Goal: Find specific page/section: Find specific page/section

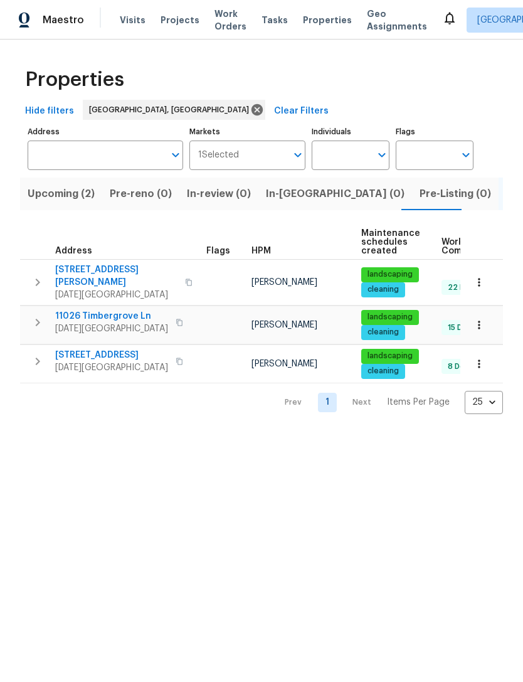
click at [50, 191] on span "Upcoming (2)" at bounding box center [61, 194] width 67 height 18
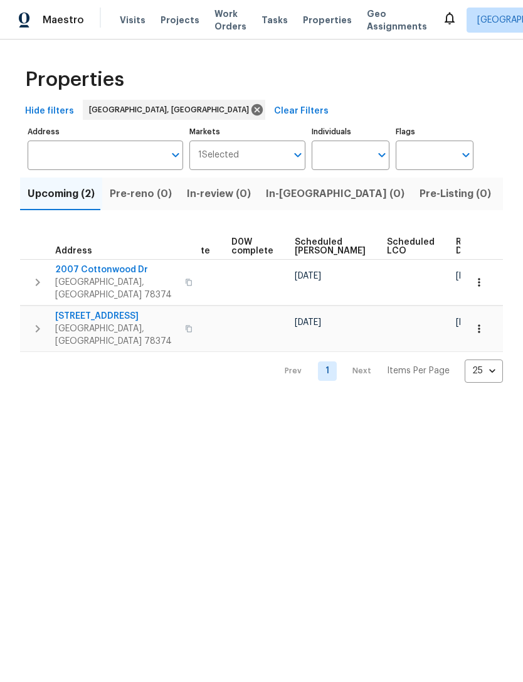
scroll to position [0, 327]
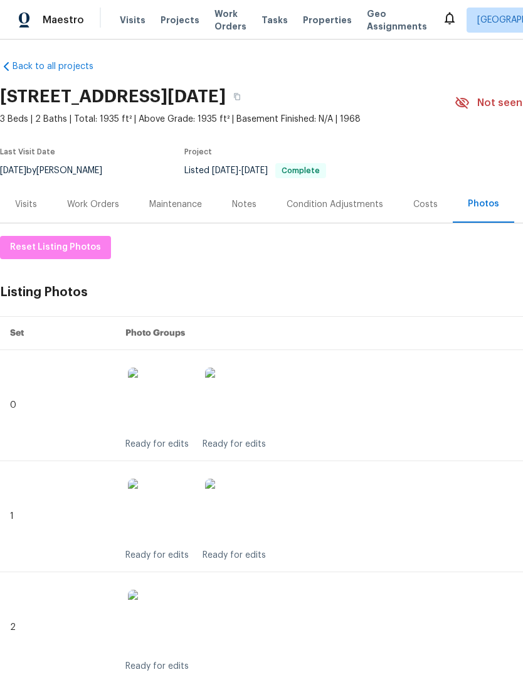
scroll to position [5, 0]
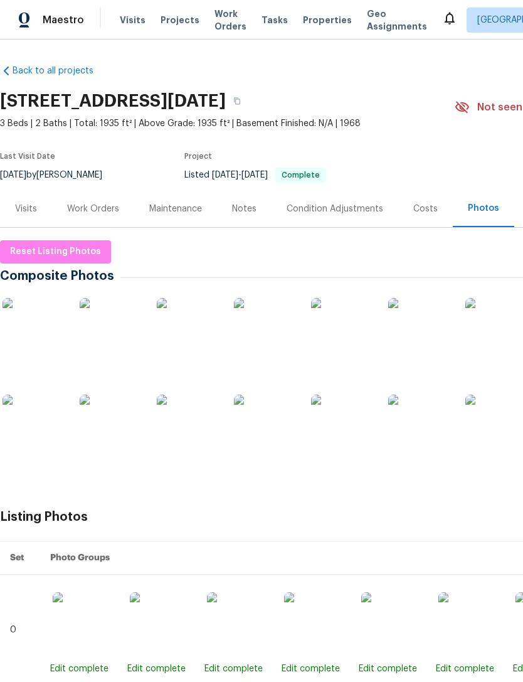
click at [40, 331] on img at bounding box center [34, 329] width 63 height 63
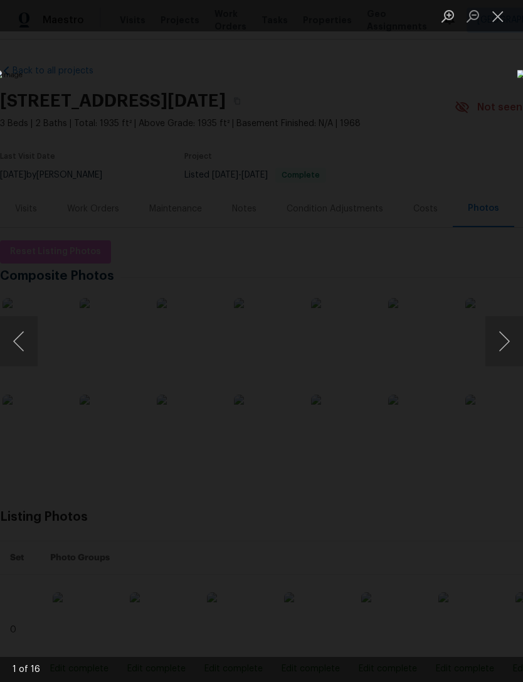
click at [499, 344] on button "Next image" at bounding box center [504, 341] width 38 height 50
click at [509, 348] on button "Next image" at bounding box center [504, 341] width 38 height 50
click at [510, 342] on button "Next image" at bounding box center [504, 341] width 38 height 50
click at [510, 352] on button "Next image" at bounding box center [504, 341] width 38 height 50
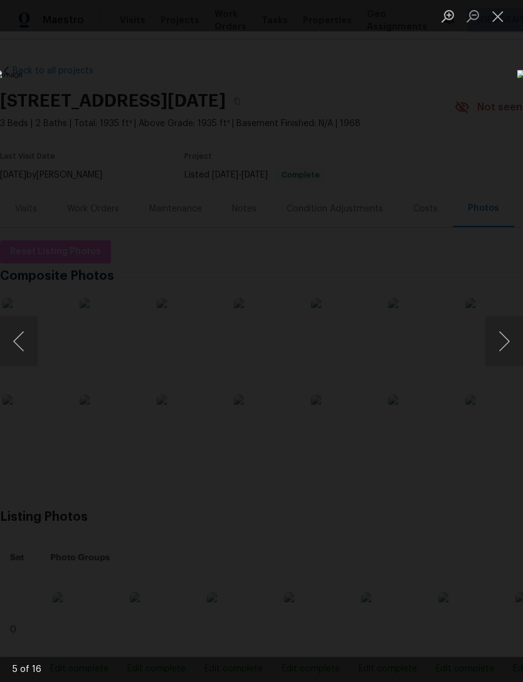
click at [510, 345] on button "Next image" at bounding box center [504, 341] width 38 height 50
click at [512, 346] on button "Next image" at bounding box center [504, 341] width 38 height 50
click at [516, 339] on button "Next image" at bounding box center [504, 341] width 38 height 50
click at [516, 342] on button "Next image" at bounding box center [504, 341] width 38 height 50
click at [517, 342] on button "Next image" at bounding box center [504, 341] width 38 height 50
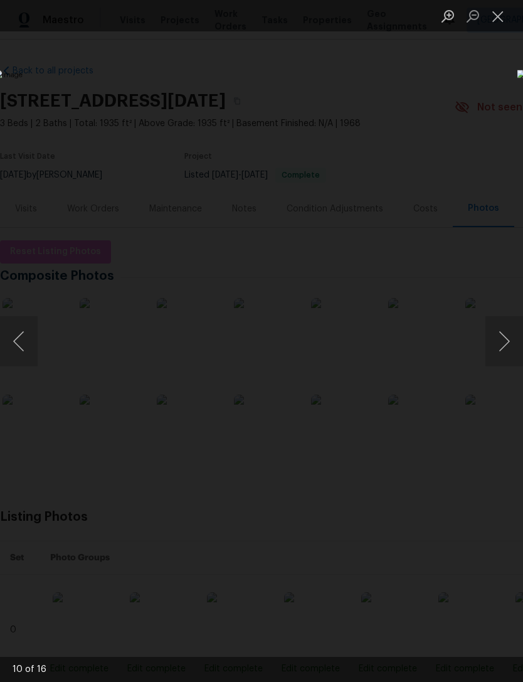
click at [518, 335] on button "Next image" at bounding box center [504, 341] width 38 height 50
click at [517, 335] on button "Next image" at bounding box center [504, 341] width 38 height 50
click at [518, 335] on button "Next image" at bounding box center [504, 341] width 38 height 50
click at [518, 344] on button "Next image" at bounding box center [504, 341] width 38 height 50
click at [514, 350] on button "Next image" at bounding box center [504, 341] width 38 height 50
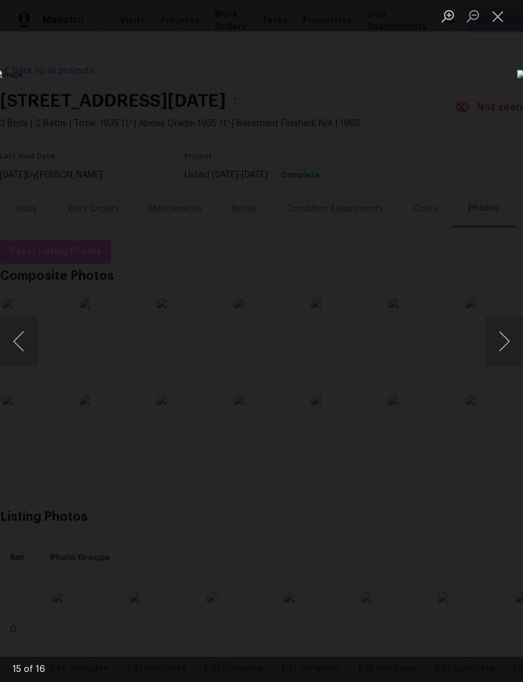
click at [509, 352] on button "Next image" at bounding box center [504, 341] width 38 height 50
click at [500, 363] on button "Next image" at bounding box center [504, 341] width 38 height 50
click at [502, 25] on button "Close lightbox" at bounding box center [497, 16] width 25 height 22
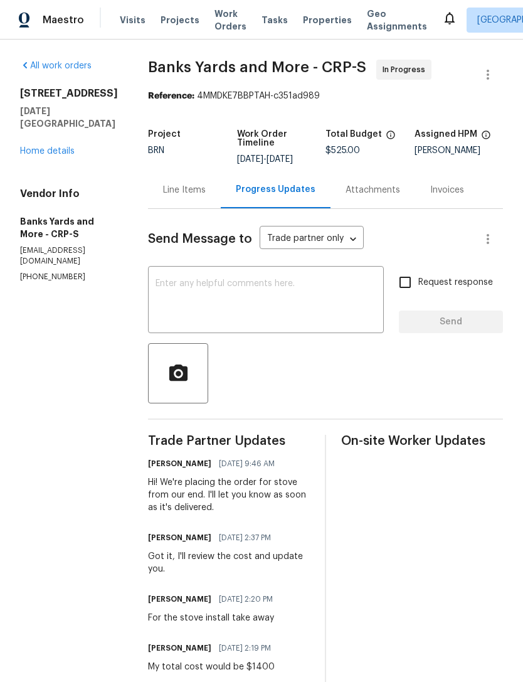
click at [38, 141] on div "2105 Aquila St Corpus Christi, TX 78414 Home details" at bounding box center [69, 122] width 98 height 70
click at [40, 135] on div "2105 Aquila St Corpus Christi, TX 78414 Home details" at bounding box center [69, 122] width 98 height 70
click at [39, 135] on div "2105 Aquila St Corpus Christi, TX 78414 Home details" at bounding box center [69, 122] width 98 height 70
click at [42, 151] on link "Home details" at bounding box center [47, 151] width 55 height 9
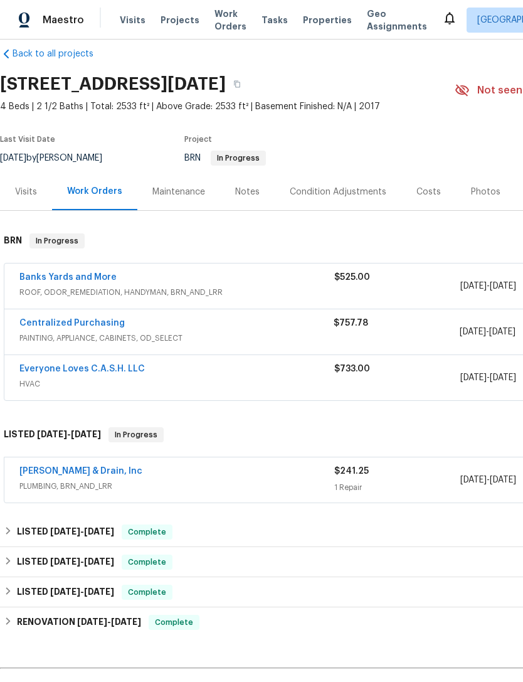
scroll to position [17, 0]
click at [85, 278] on link "Banks Yards and More" at bounding box center [67, 277] width 97 height 9
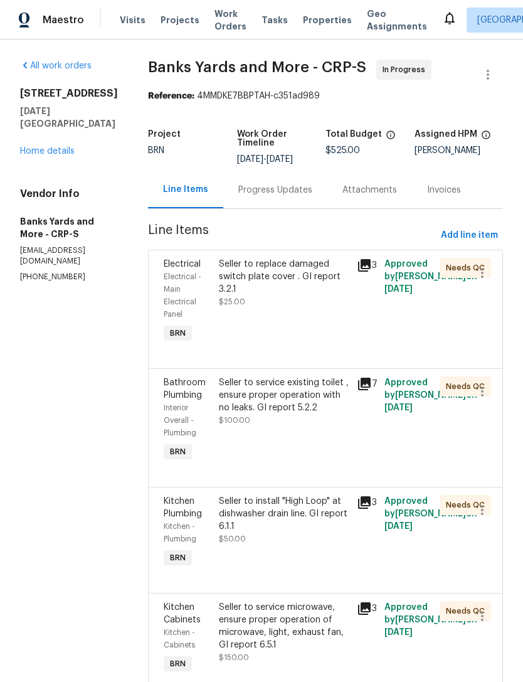
click at [51, 167] on div "All work orders 2105 Aquila St Corpus Christi, TX 78414 Home details Vendor Inf…" at bounding box center [69, 171] width 98 height 223
click at [63, 154] on link "Home details" at bounding box center [47, 151] width 55 height 9
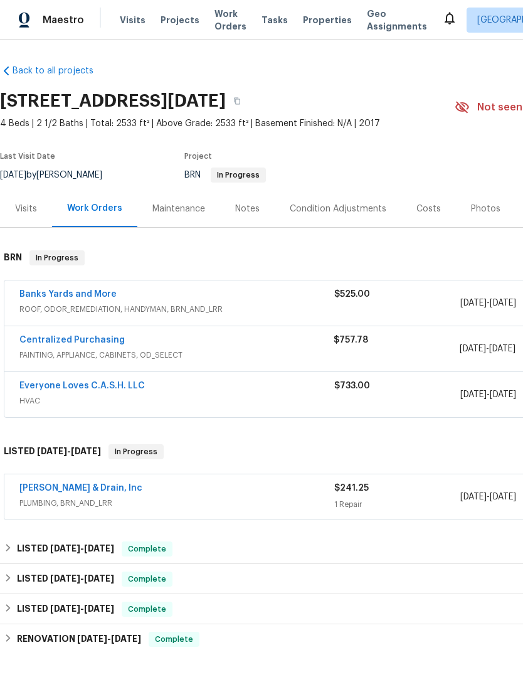
click at [79, 292] on link "Banks Yards and More" at bounding box center [67, 294] width 97 height 9
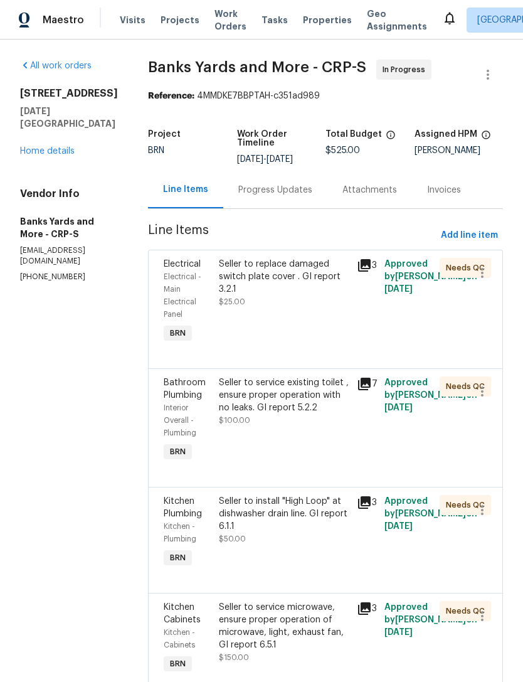
click at [289, 195] on div "Progress Updates" at bounding box center [275, 190] width 74 height 13
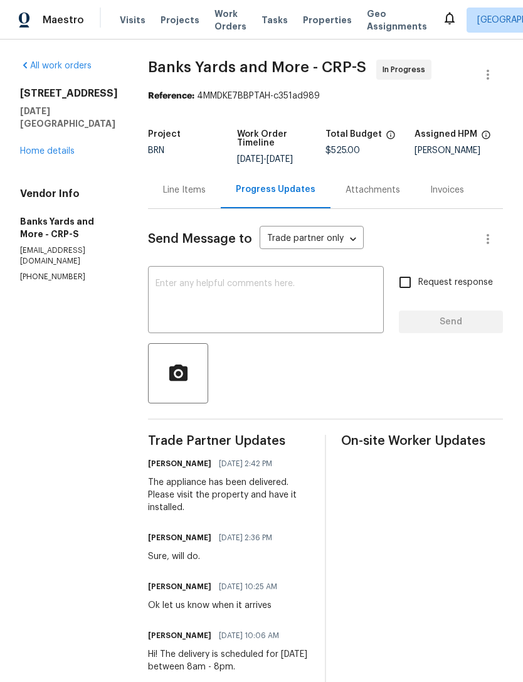
click at [46, 150] on link "Home details" at bounding box center [47, 151] width 55 height 9
